Goal: Task Accomplishment & Management: Use online tool/utility

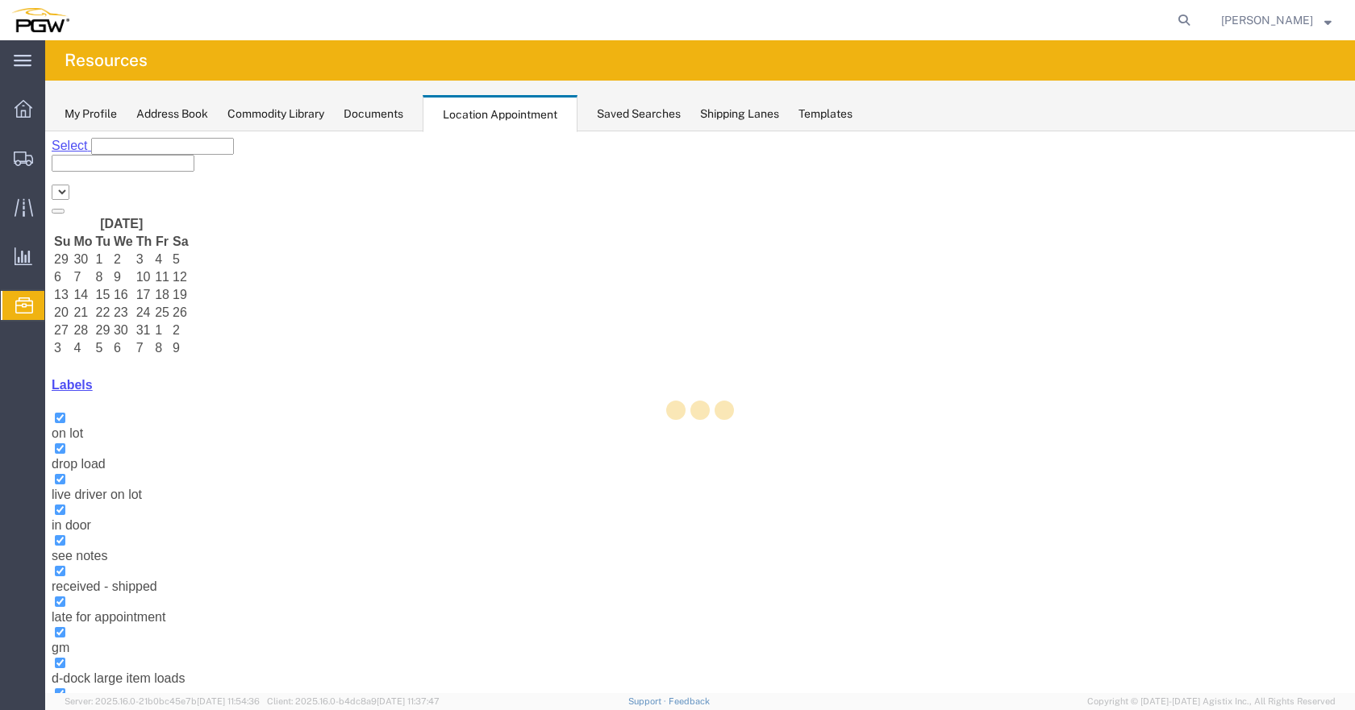
select select "28253"
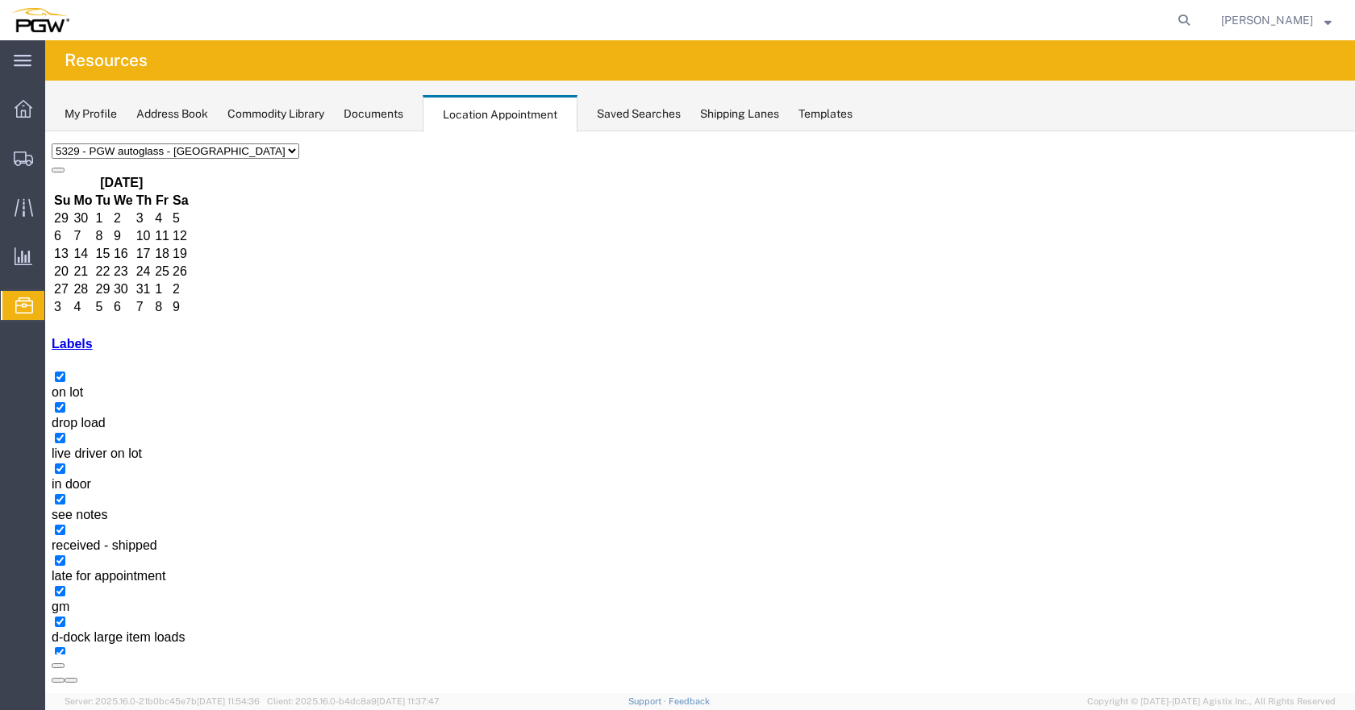
scroll to position [61, 0]
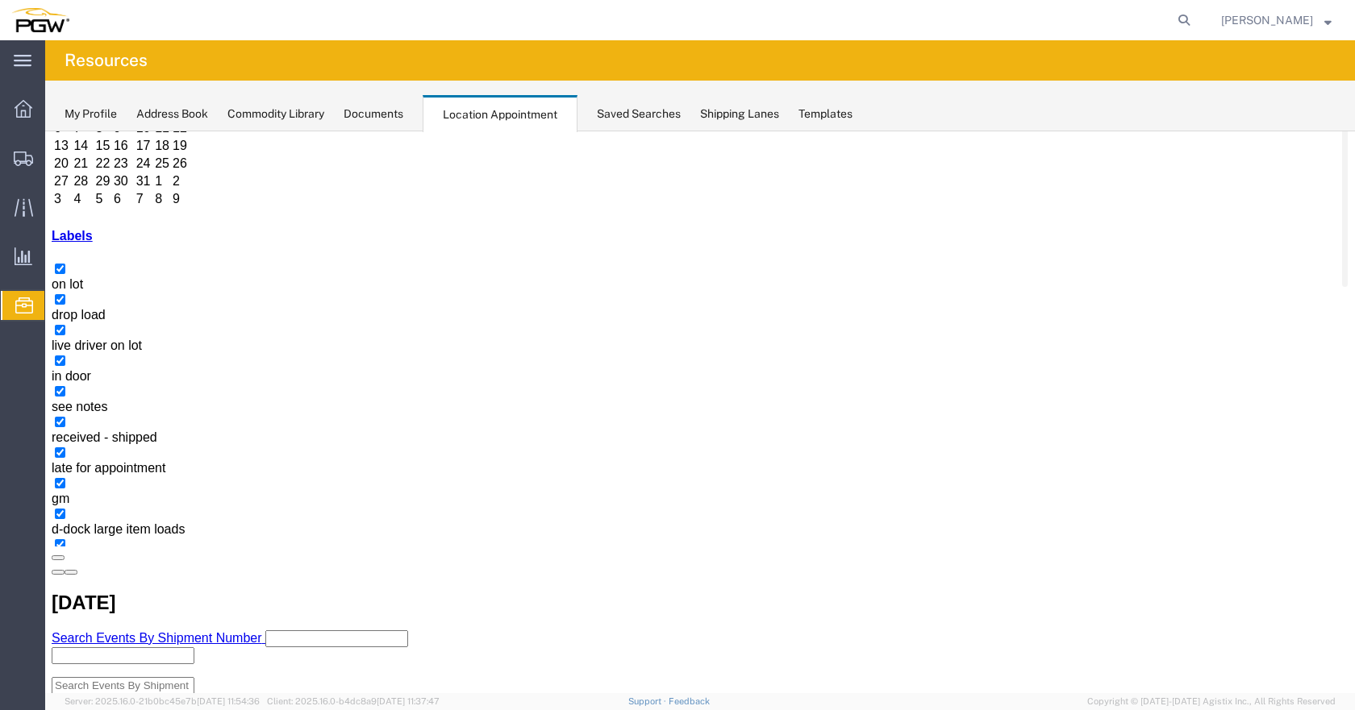
scroll to position [161, 0]
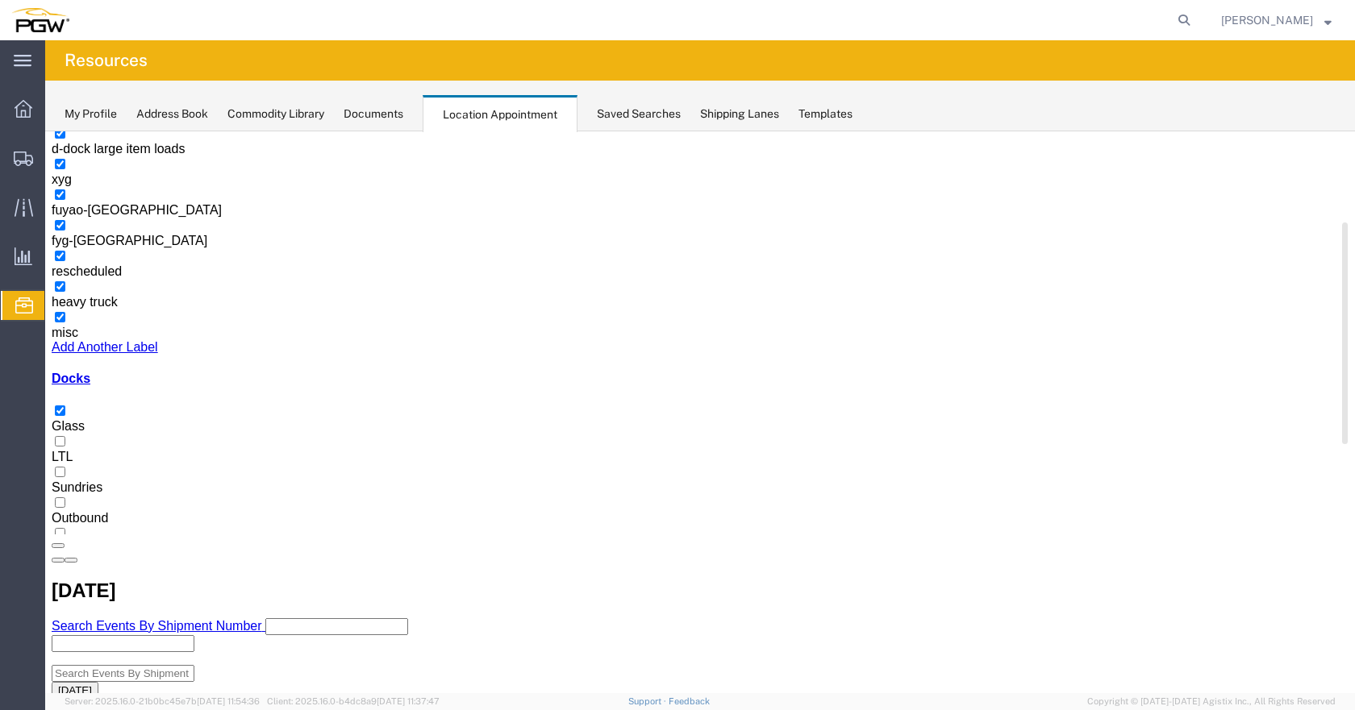
drag, startPoint x: 251, startPoint y: 404, endPoint x: 143, endPoint y: 531, distance: 166.4
click at [1342, 444] on div at bounding box center [1345, 334] width 6 height 222
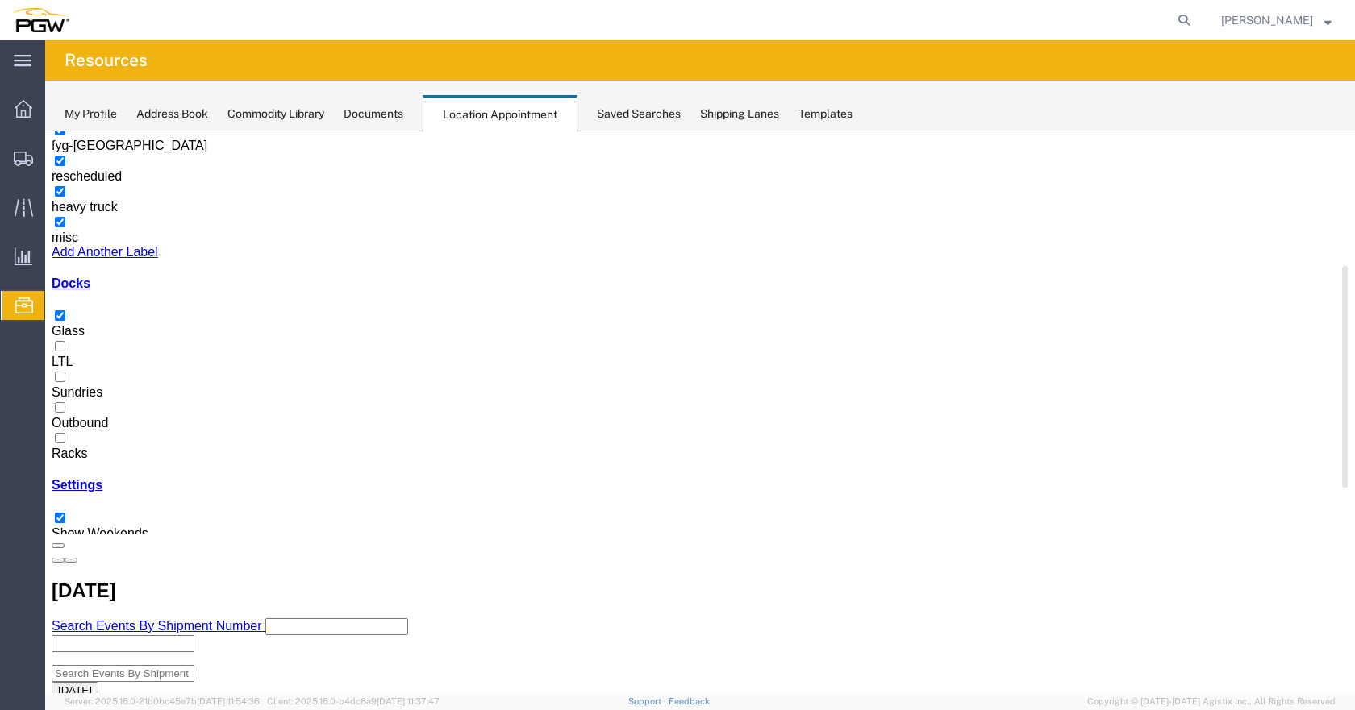
drag, startPoint x: 74, startPoint y: 585, endPoint x: 69, endPoint y: 488, distance: 96.9
click at [74, 447] on div at bounding box center [700, 447] width 1297 height 0
click at [65, 443] on input "Racks" at bounding box center [60, 438] width 10 height 10
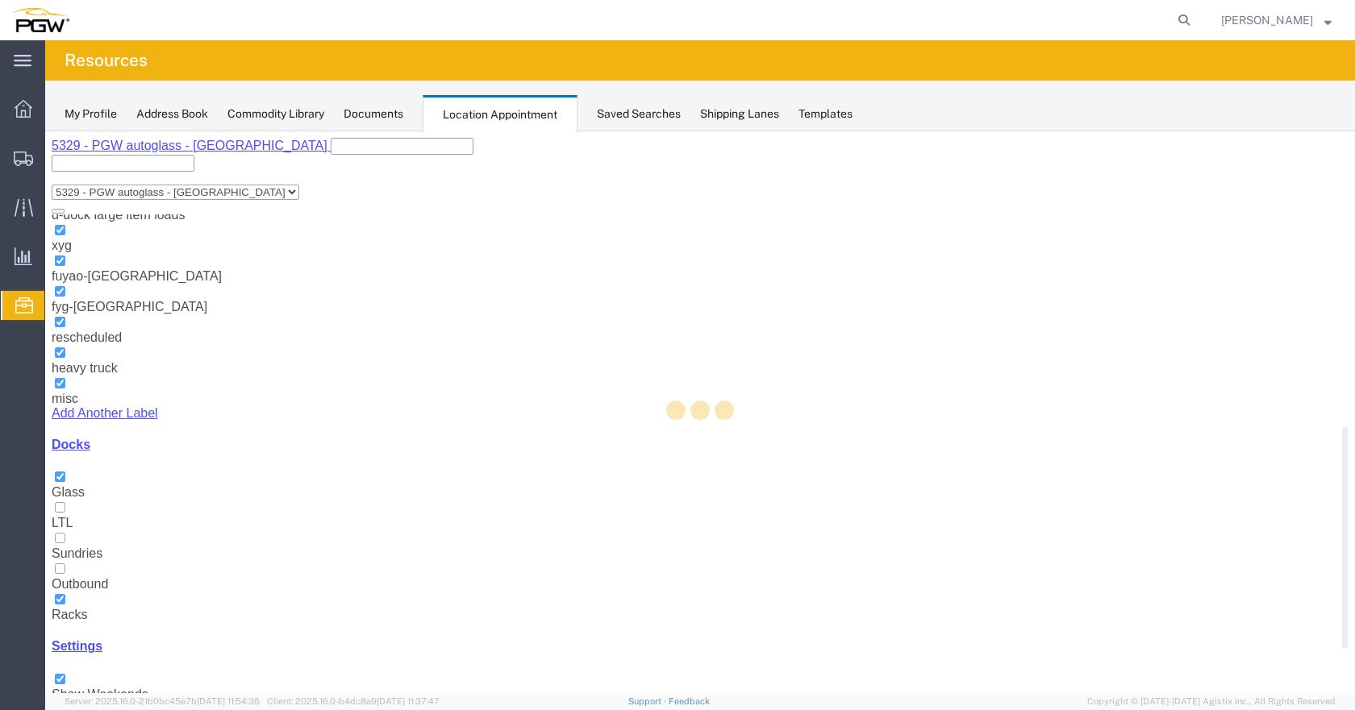
click at [69, 487] on div at bounding box center [699, 412] width 1309 height 562
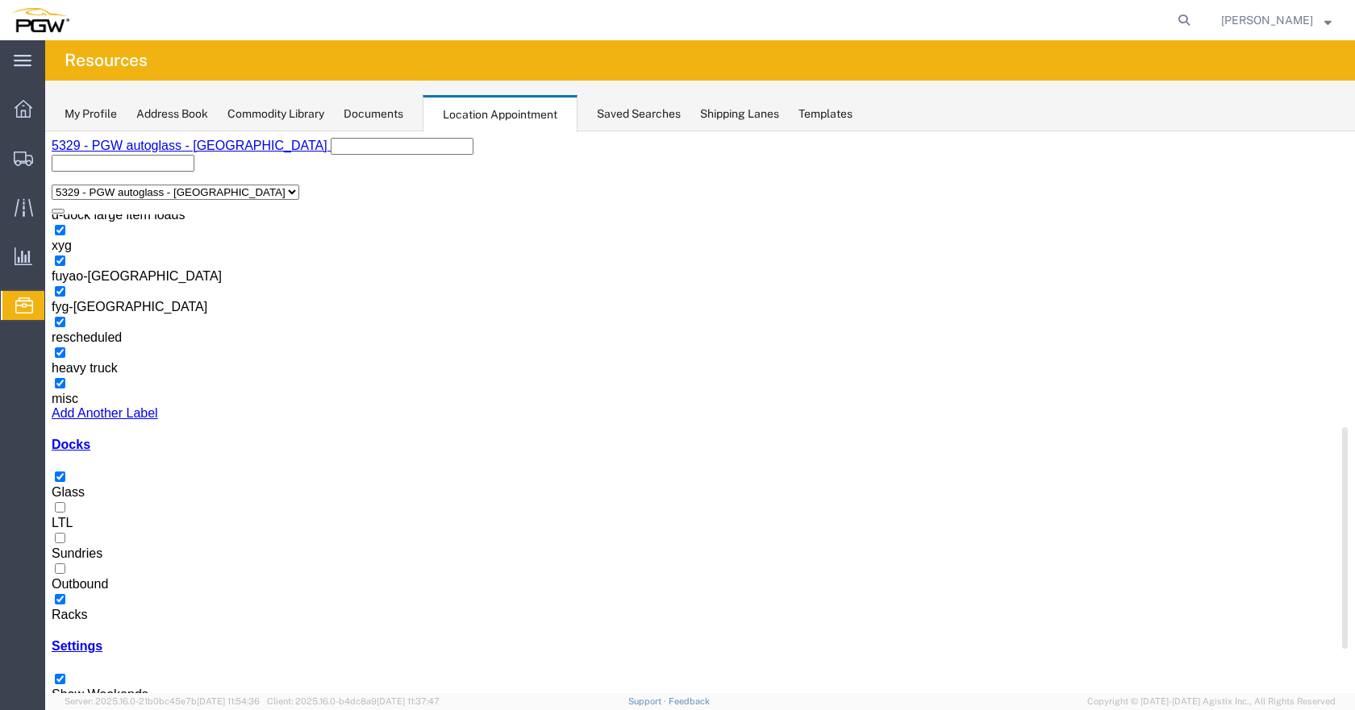
click at [73, 485] on div at bounding box center [700, 485] width 1297 height 0
click at [65, 482] on input "Glass" at bounding box center [60, 477] width 10 height 10
click at [68, 485] on div at bounding box center [700, 485] width 1297 height 0
click at [65, 482] on input "Glass" at bounding box center [60, 477] width 10 height 10
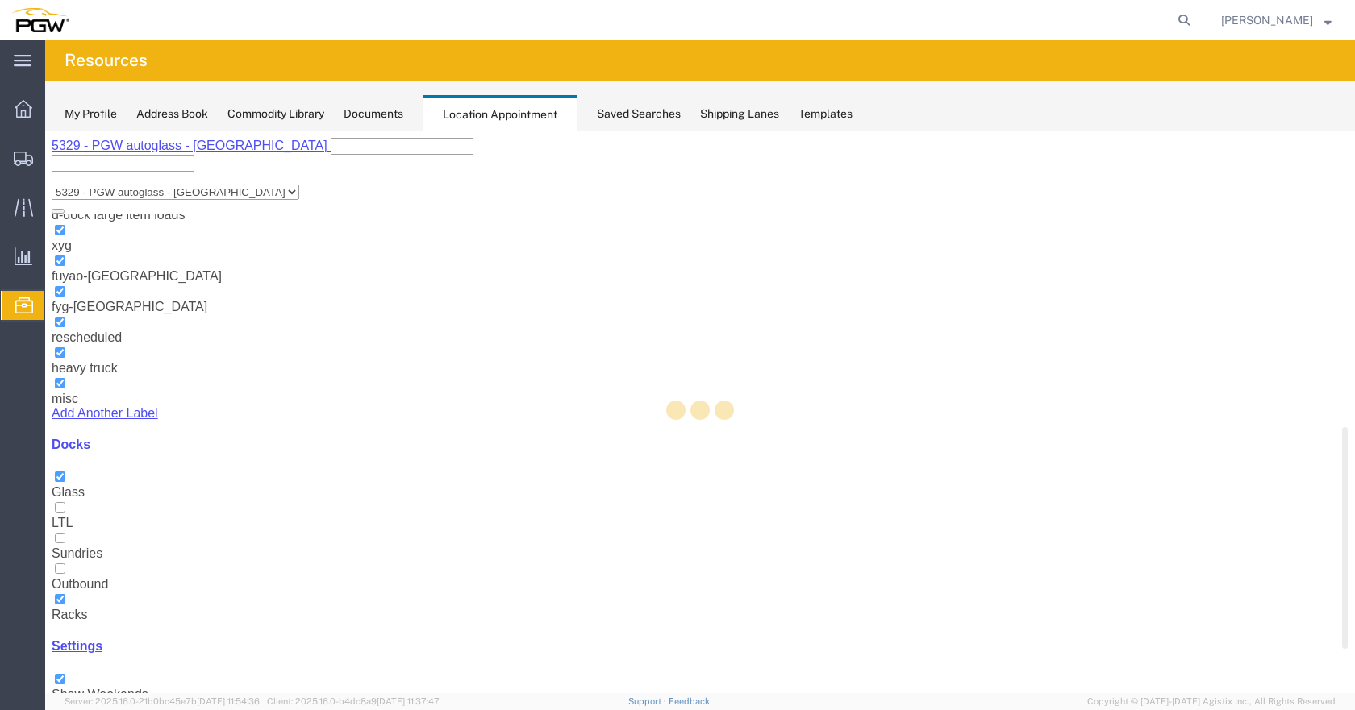
click at [68, 582] on div at bounding box center [699, 412] width 1309 height 562
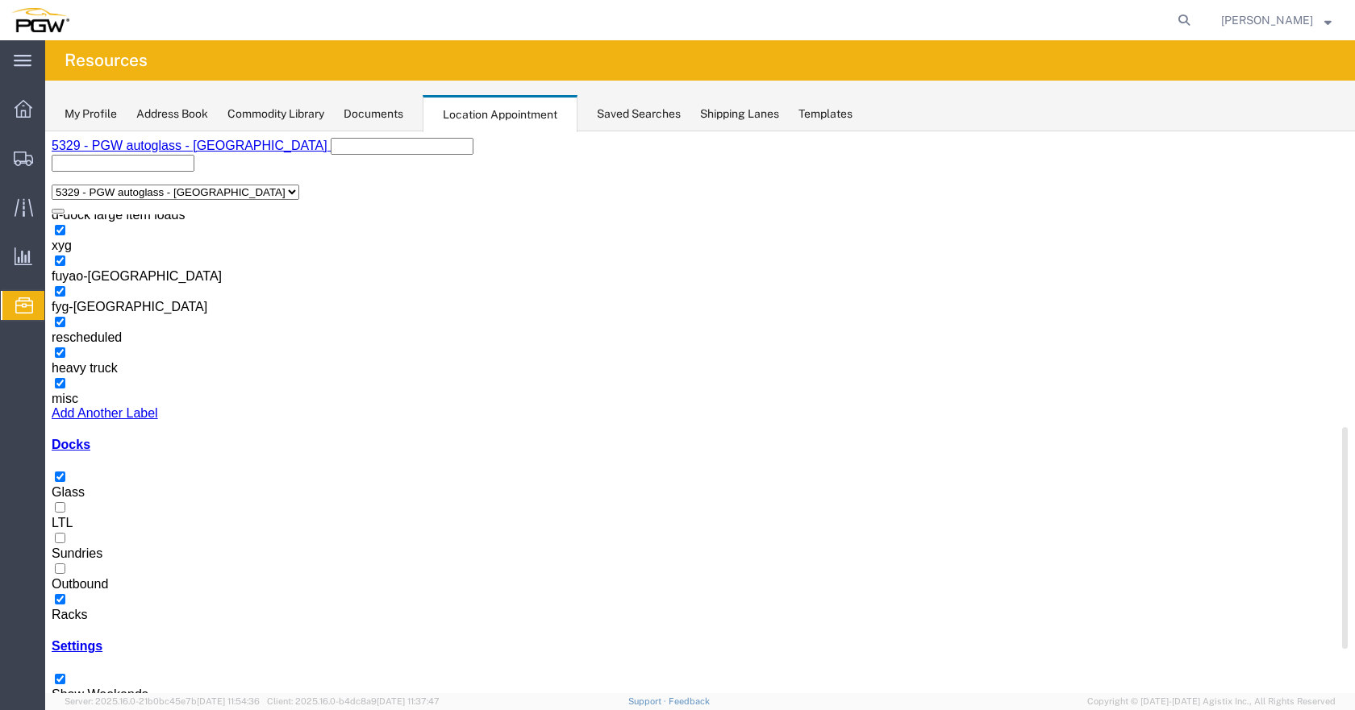
click at [65, 608] on div at bounding box center [700, 608] width 1297 height 0
click at [65, 594] on input "Racks" at bounding box center [60, 599] width 10 height 10
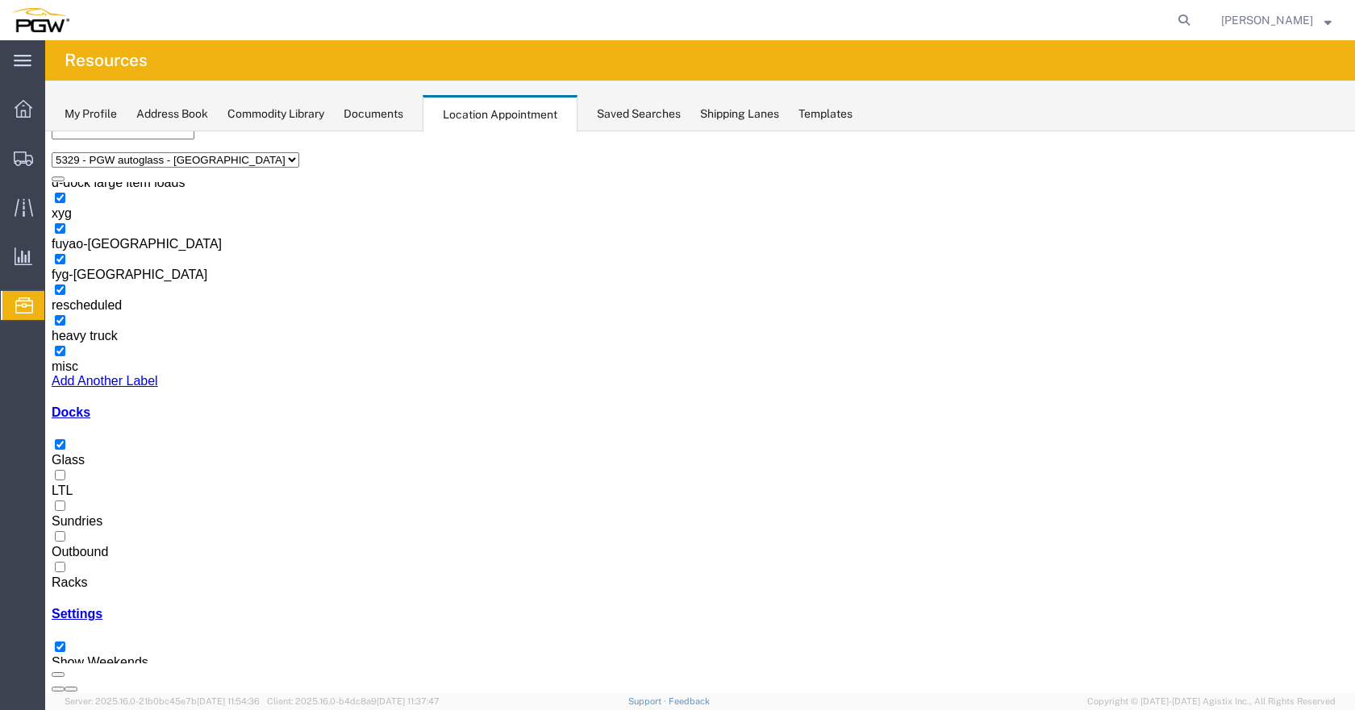
scroll to position [61, 0]
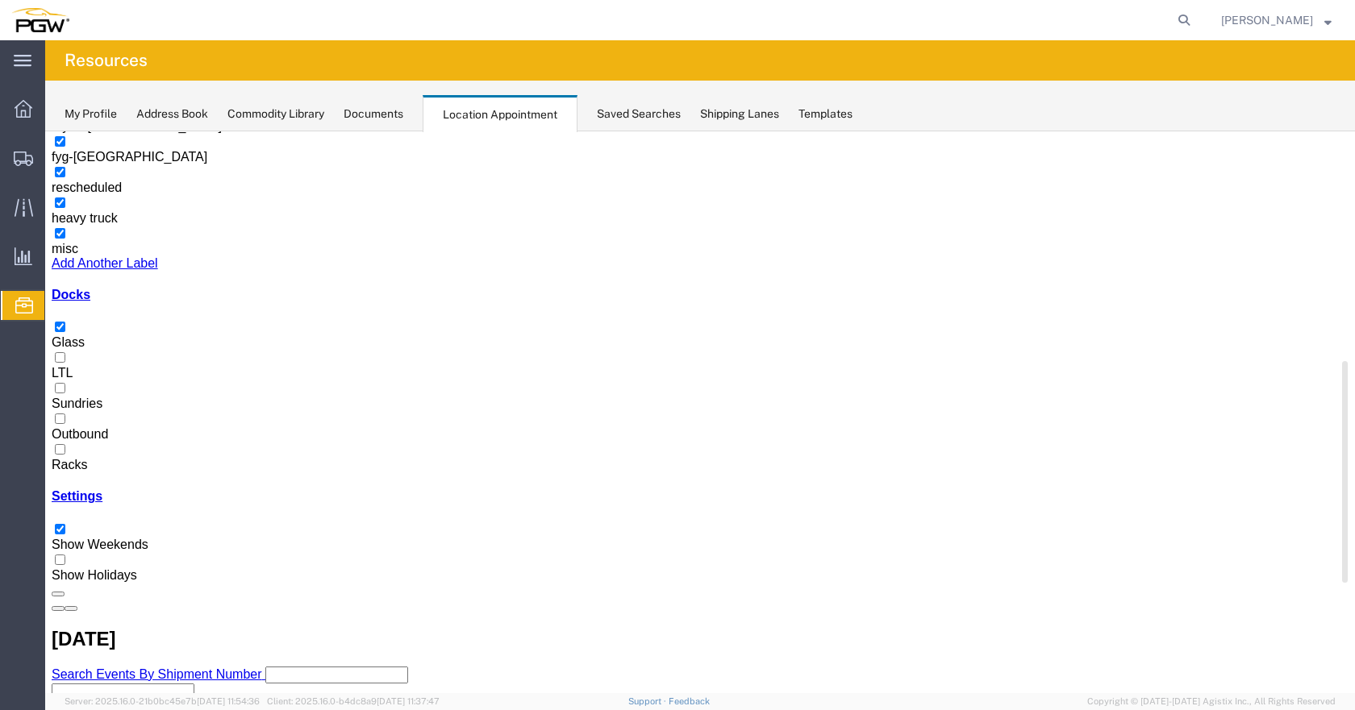
scroll to position [142, 0]
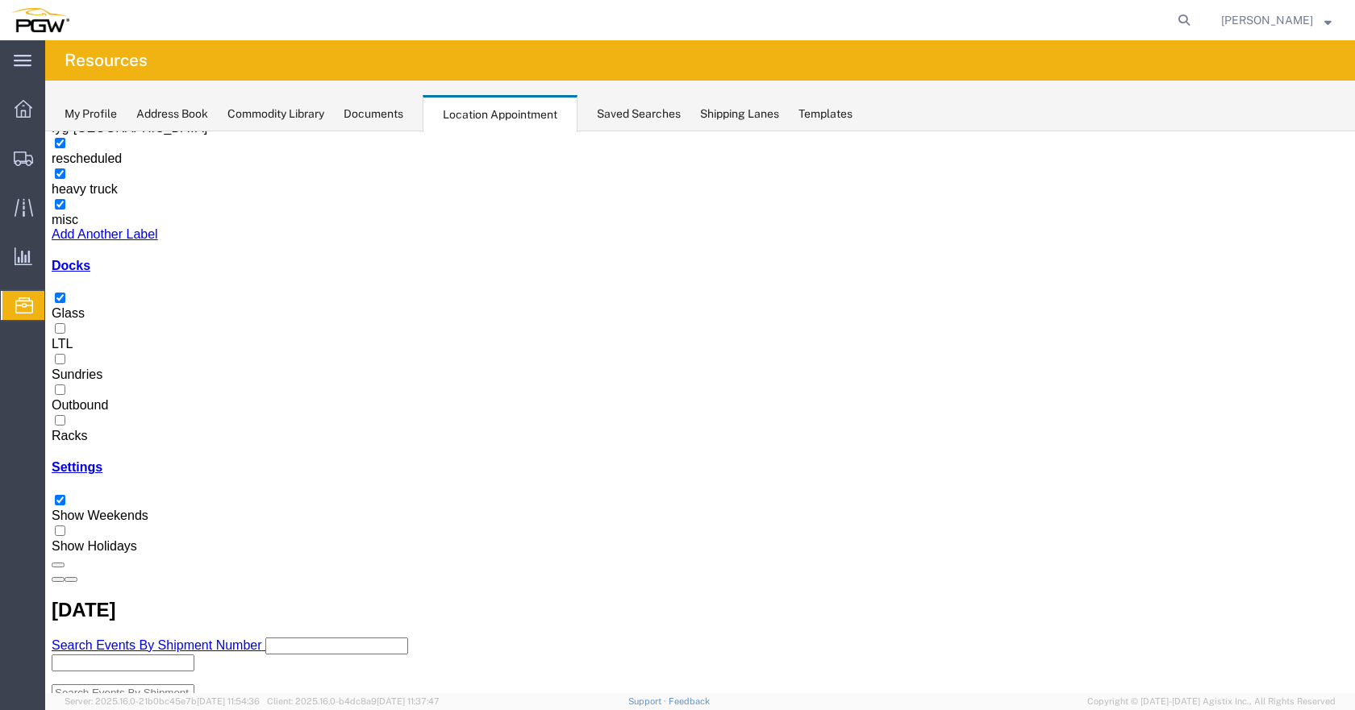
drag, startPoint x: 722, startPoint y: 513, endPoint x: 889, endPoint y: 541, distance: 169.3
